Goal: Task Accomplishment & Management: Use online tool/utility

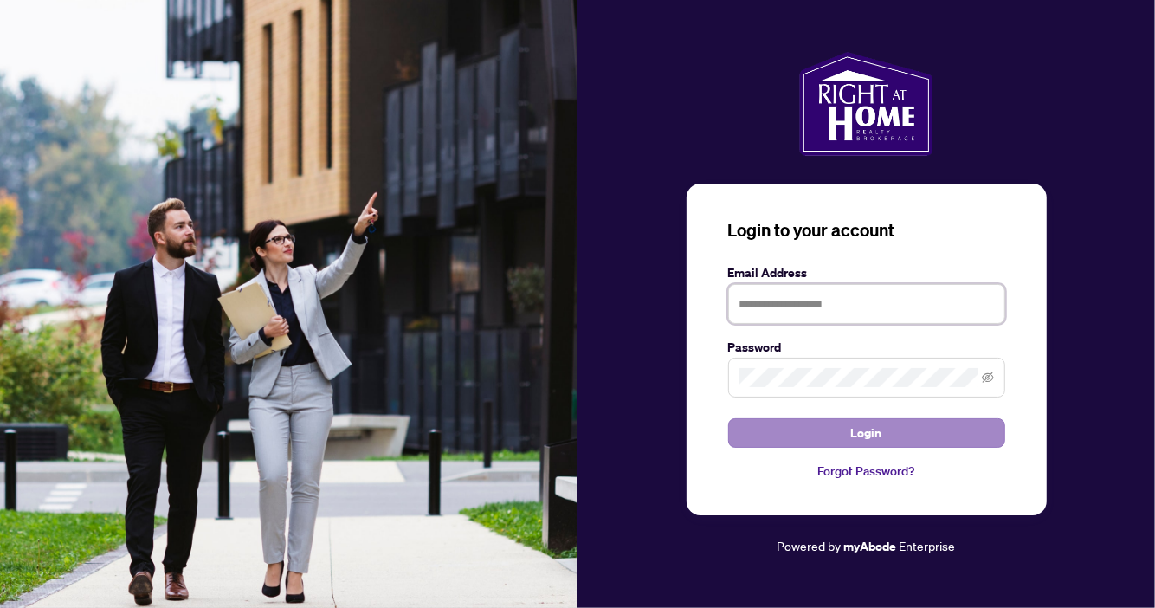
type input "**********"
click at [836, 424] on button "Login" at bounding box center [866, 432] width 277 height 29
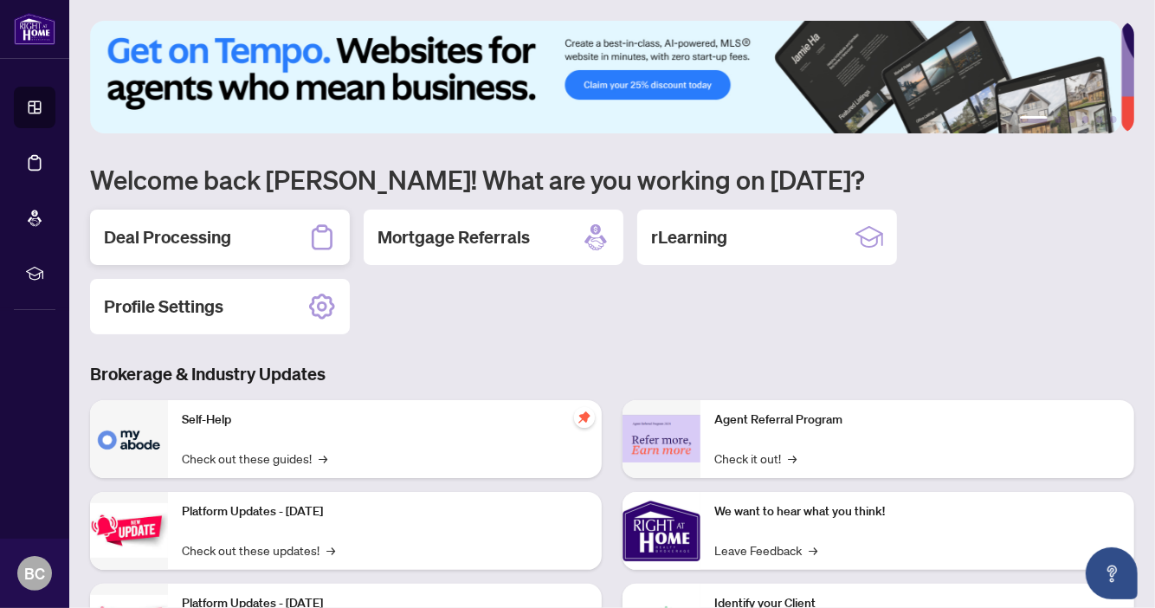
click at [203, 233] on h2 "Deal Processing" at bounding box center [167, 237] width 127 height 24
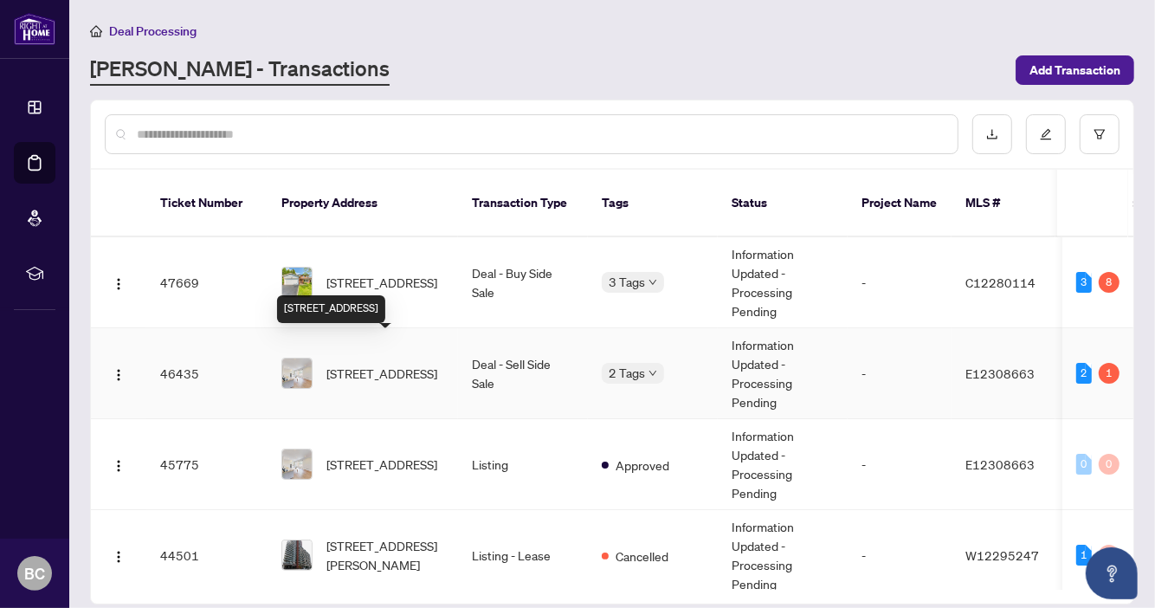
click at [382, 364] on span "[STREET_ADDRESS]" at bounding box center [381, 373] width 111 height 19
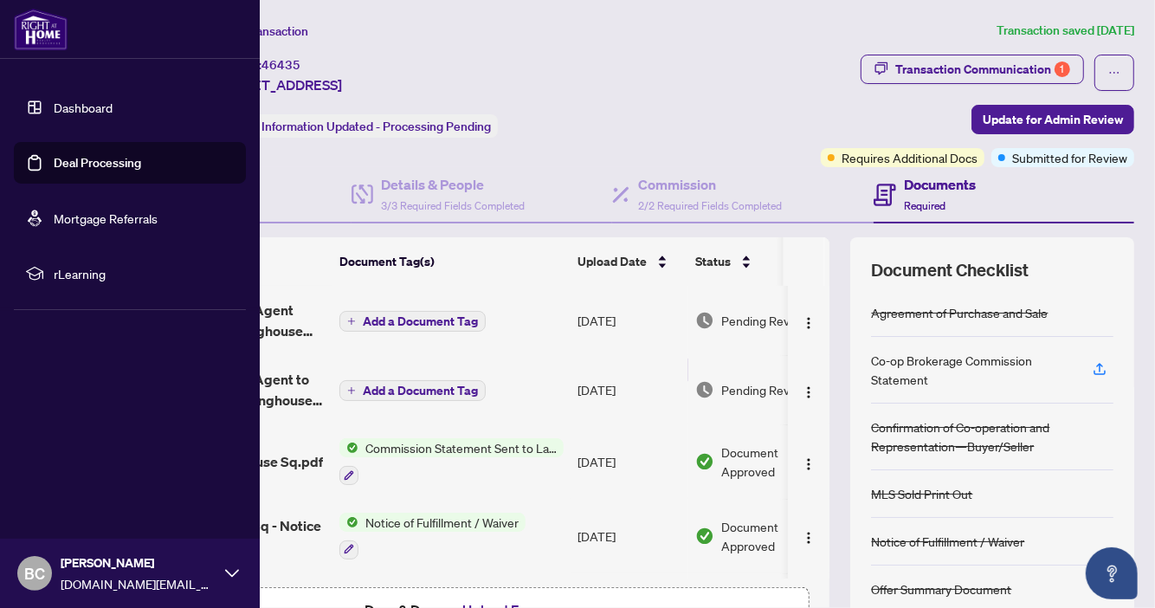
click at [85, 110] on link "Dashboard" at bounding box center [83, 108] width 59 height 16
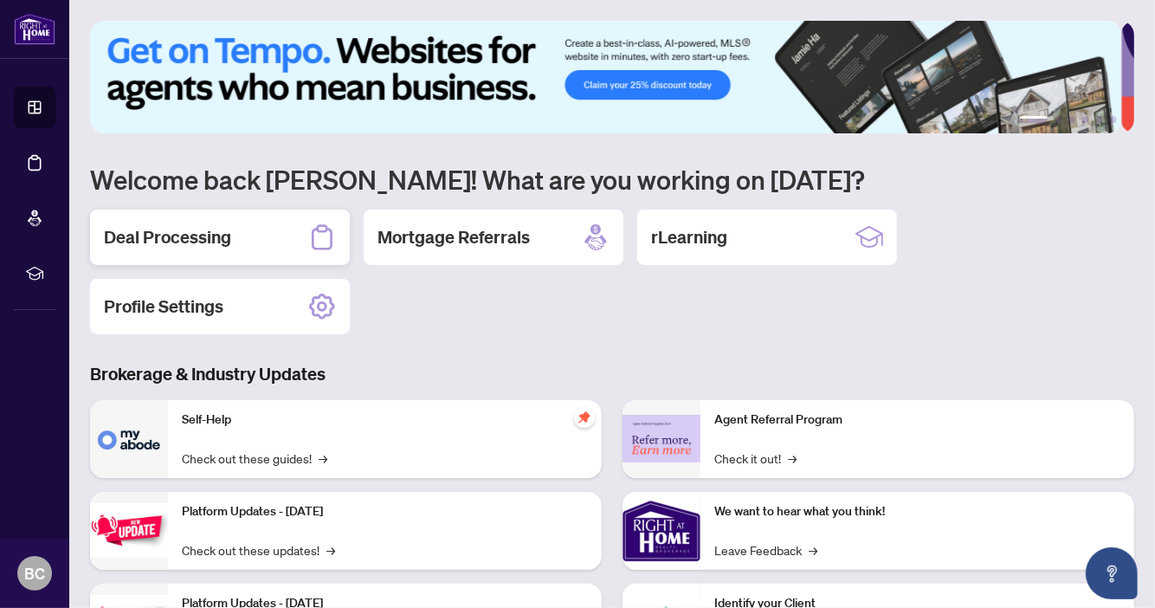
click at [164, 241] on h2 "Deal Processing" at bounding box center [167, 237] width 127 height 24
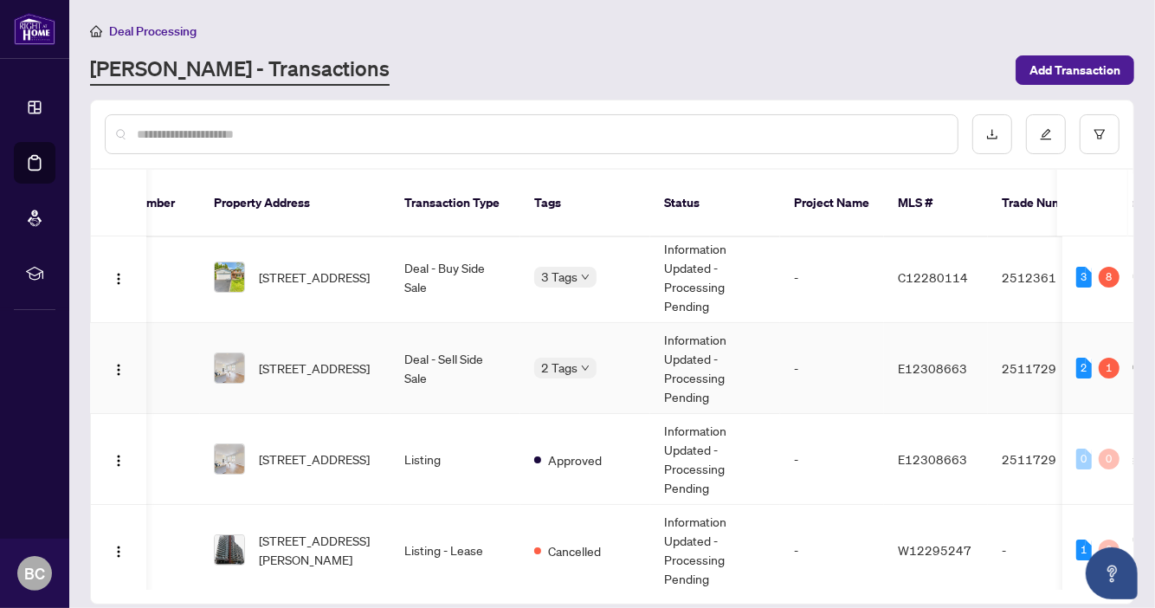
scroll to position [0, 69]
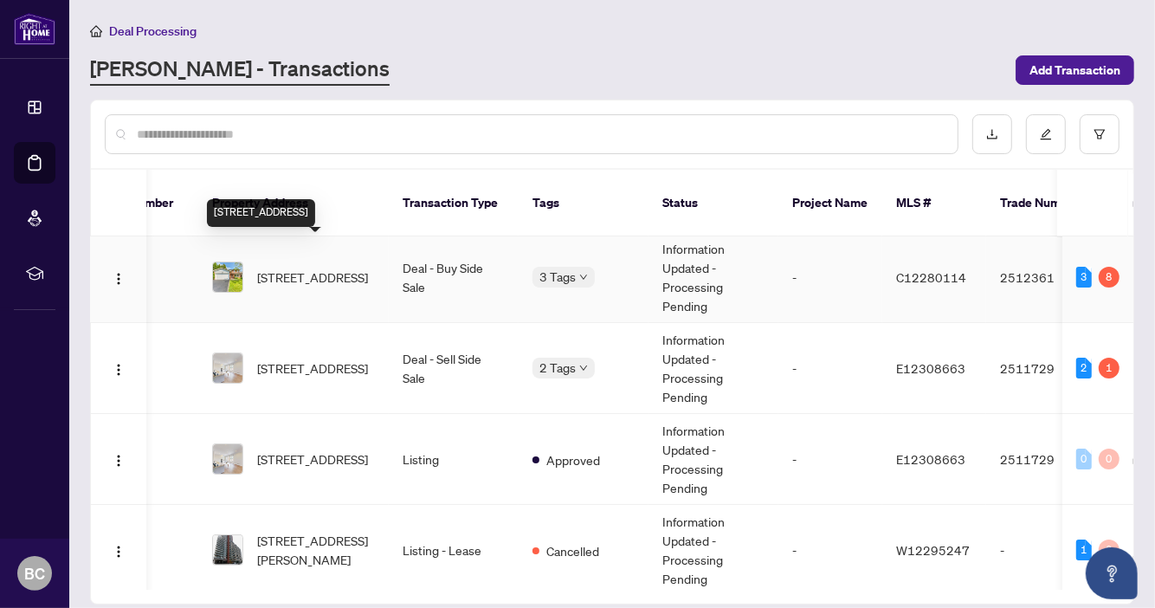
click at [309, 267] on span "[STREET_ADDRESS]" at bounding box center [312, 276] width 111 height 19
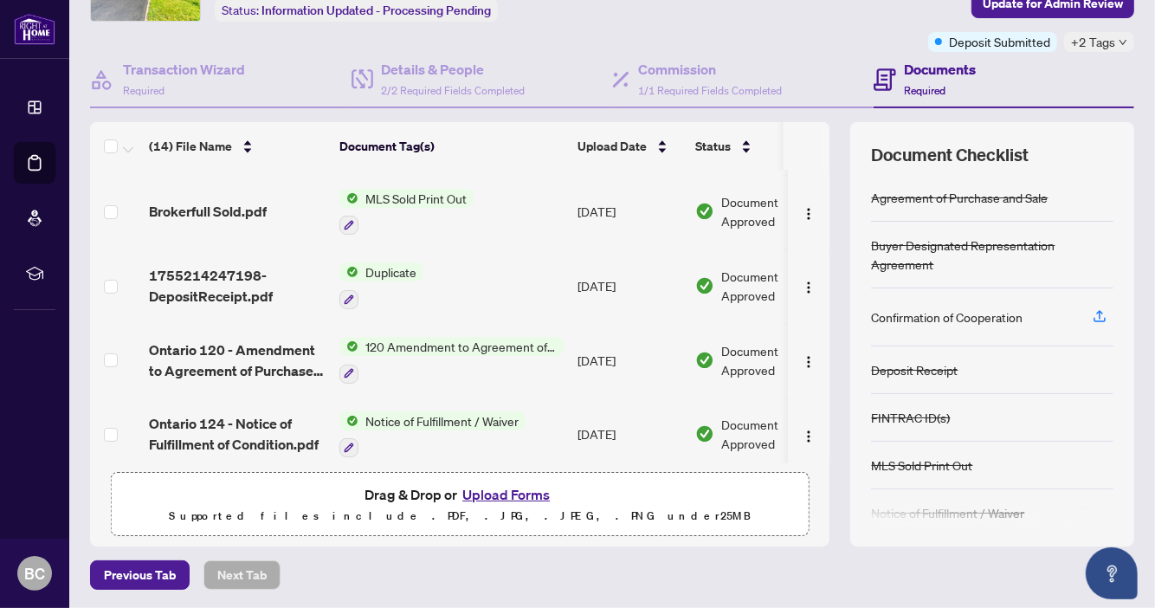
scroll to position [213, 0]
